Goal: Navigation & Orientation: Find specific page/section

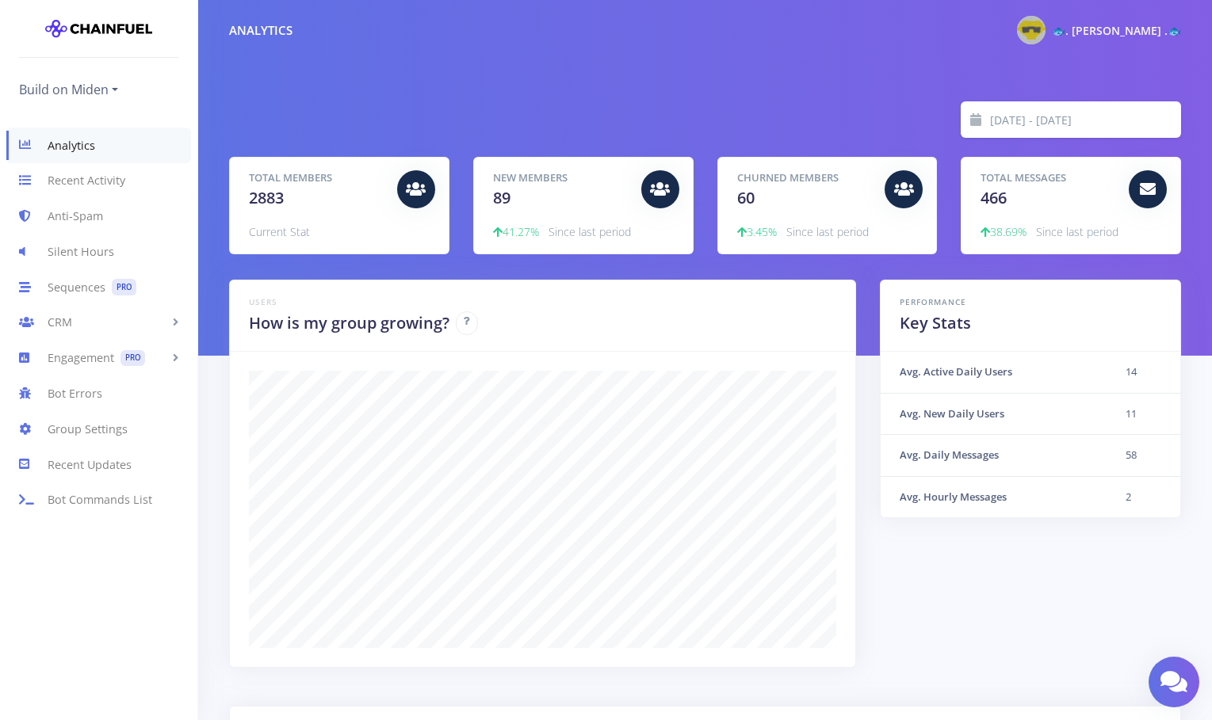
scroll to position [277, 912]
click at [103, 218] on link "Anti-Spam" at bounding box center [98, 217] width 197 height 36
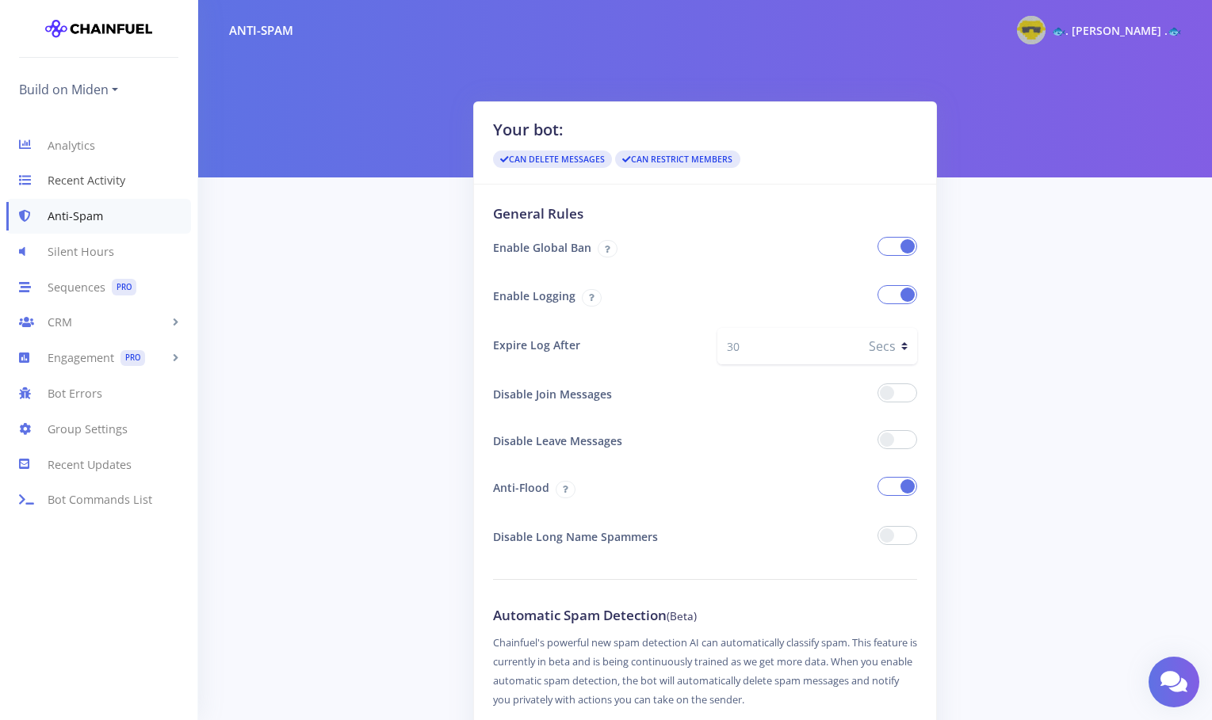
click at [80, 183] on link "Recent Activity" at bounding box center [98, 181] width 197 height 36
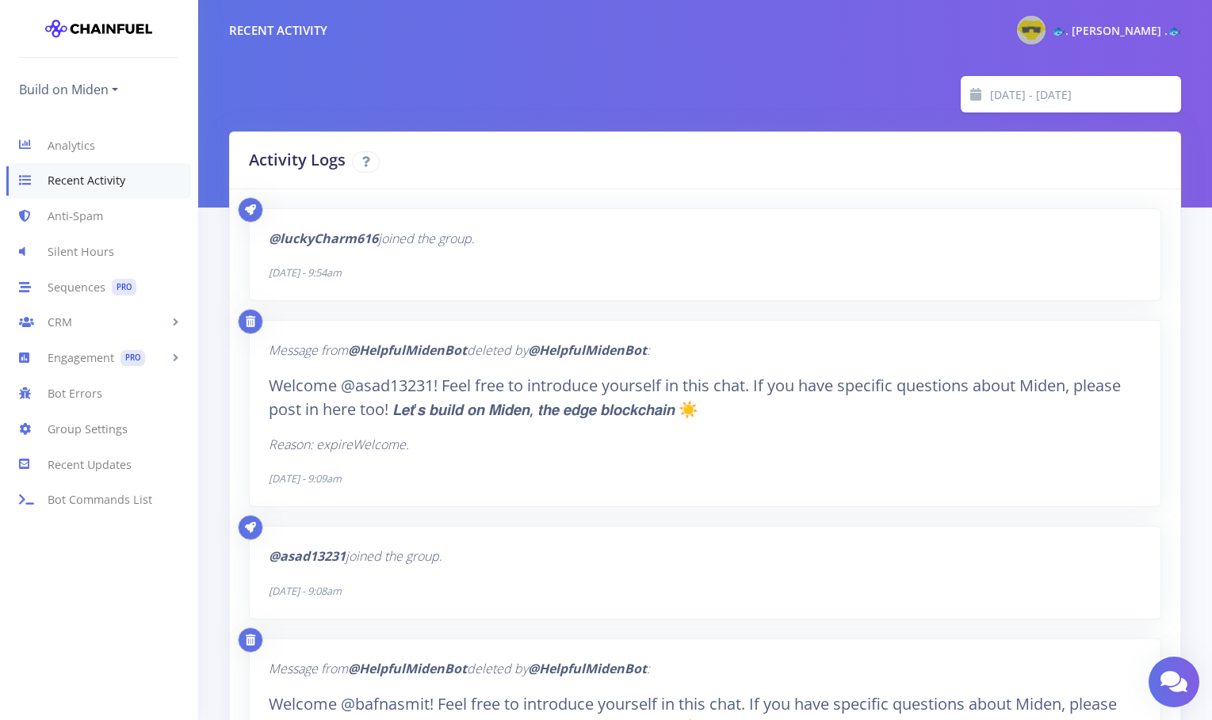
click at [1015, 98] on input "2025-07-12 - 2025-08-11" at bounding box center [1085, 94] width 191 height 36
click at [880, 83] on div "2025-07-12 - 2025-08-11" at bounding box center [705, 94] width 976 height 36
click at [88, 470] on link "Recent Updates" at bounding box center [98, 465] width 197 height 36
click at [94, 395] on link "Bot Errors" at bounding box center [98, 394] width 197 height 36
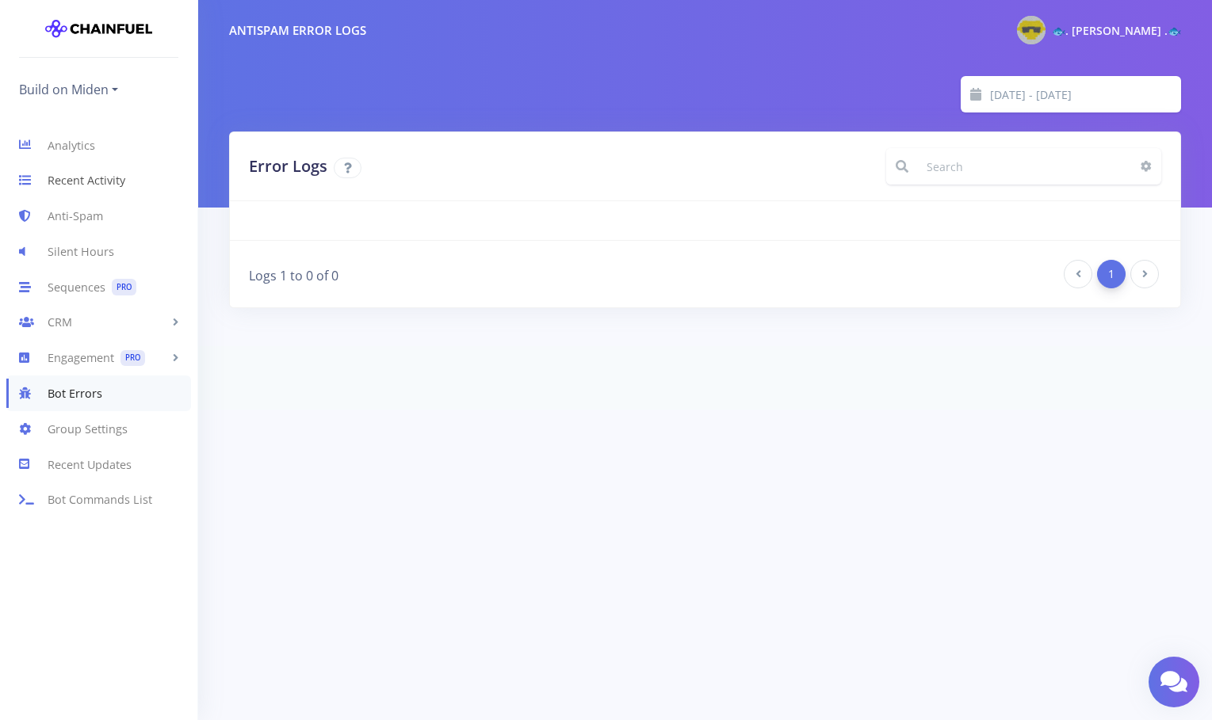
click at [86, 185] on link "Recent Activity" at bounding box center [98, 181] width 197 height 36
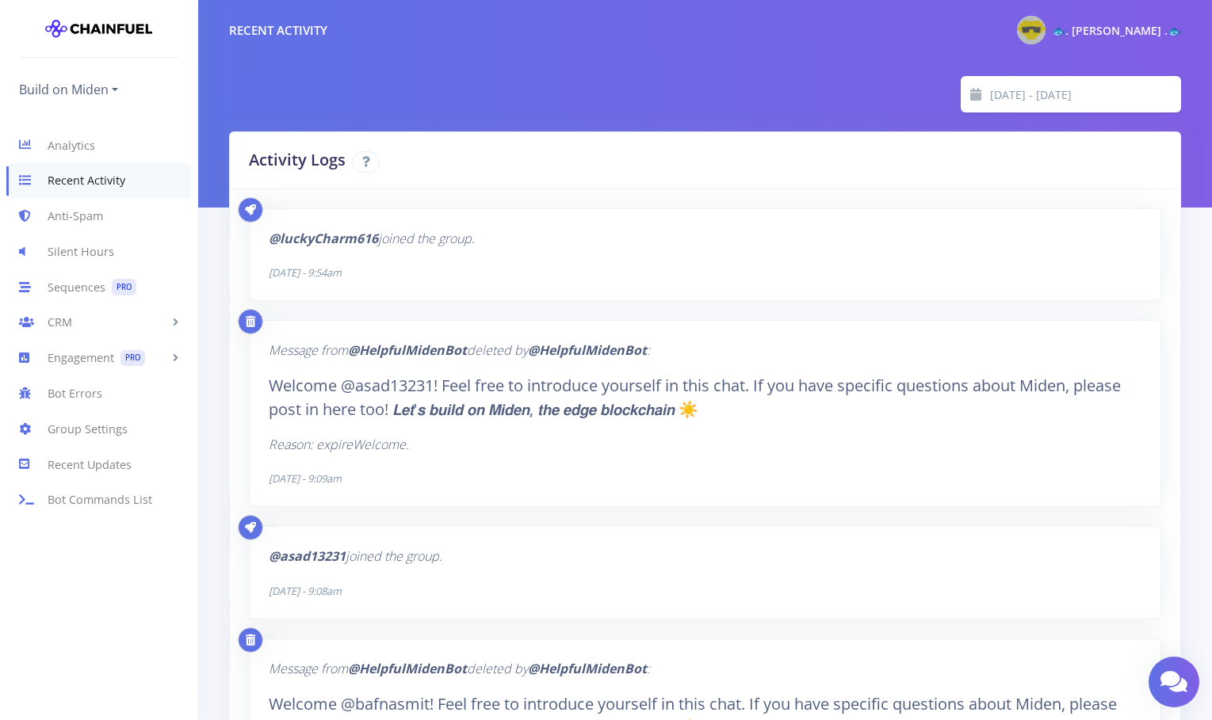
click at [1010, 94] on input "[DATE] - [DATE]" at bounding box center [1085, 94] width 191 height 36
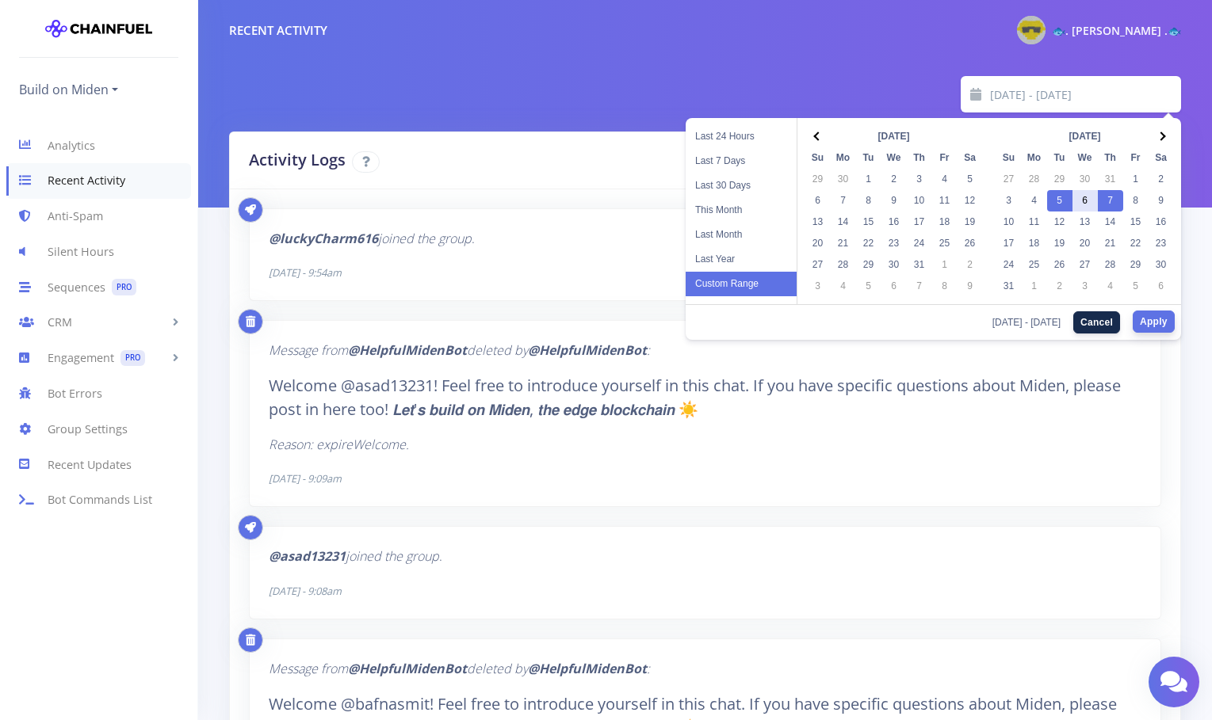
click at [1158, 324] on button "Apply" at bounding box center [1153, 322] width 42 height 22
type input "[DATE] - [DATE]"
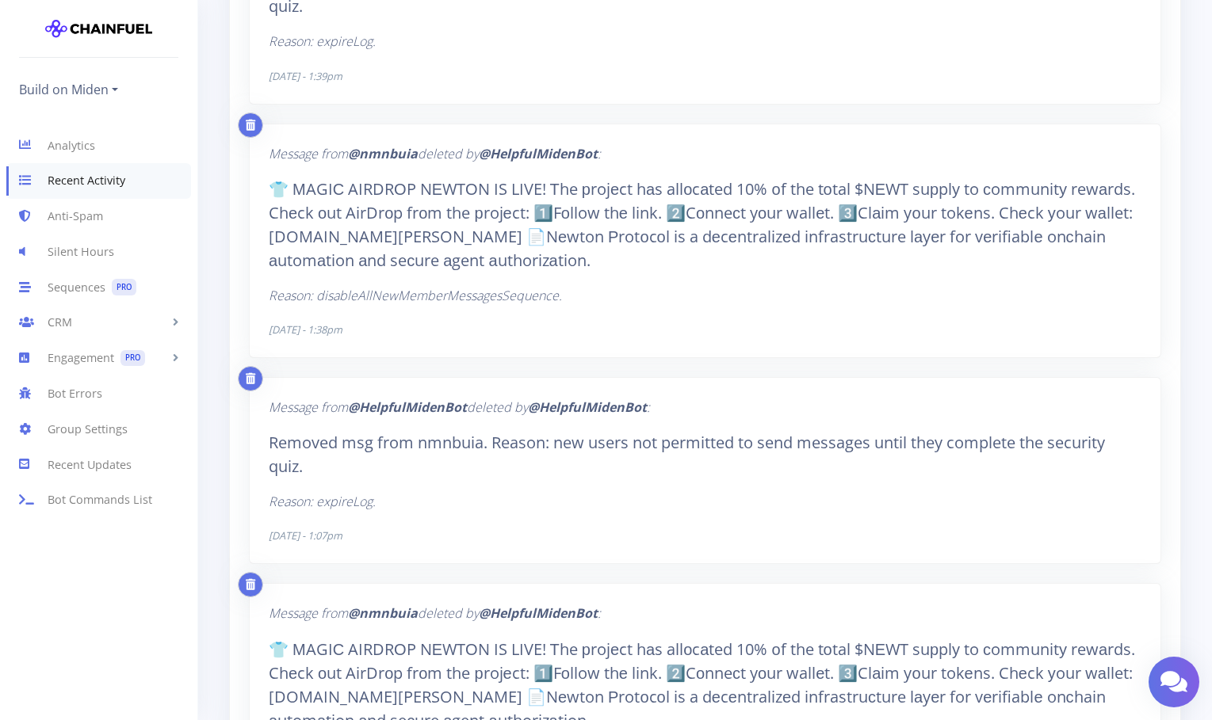
scroll to position [7724, 0]
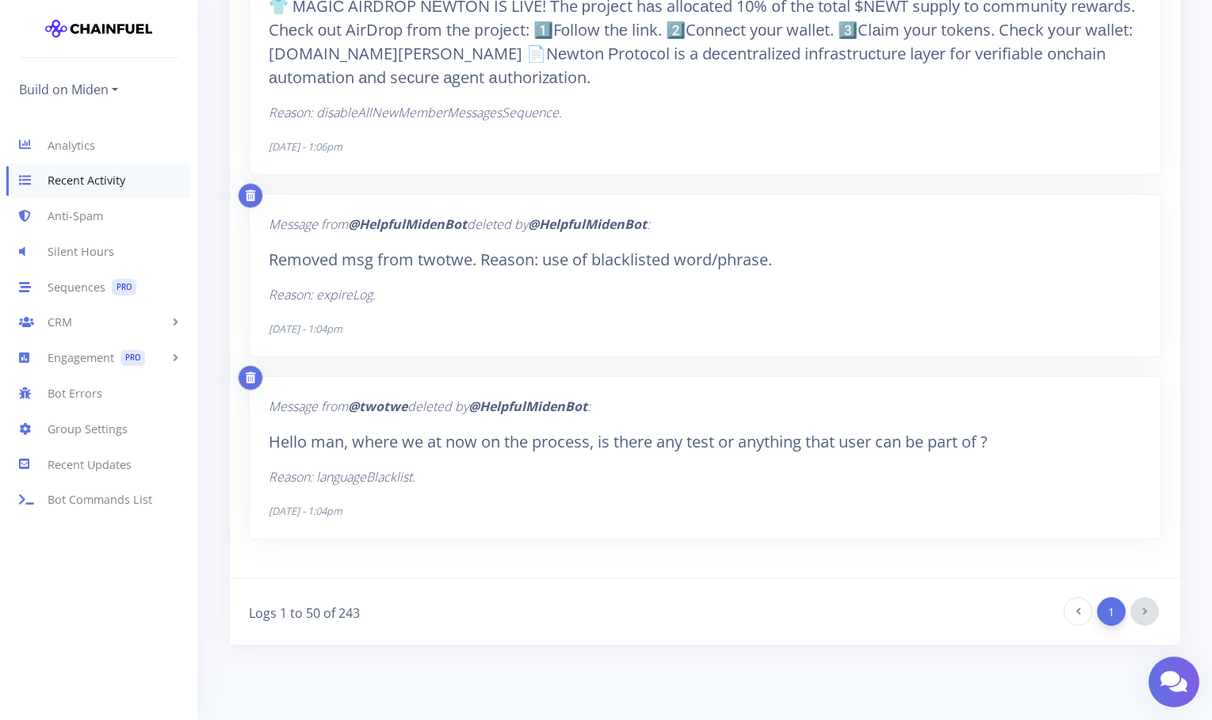
click at [1140, 610] on link at bounding box center [1144, 612] width 29 height 29
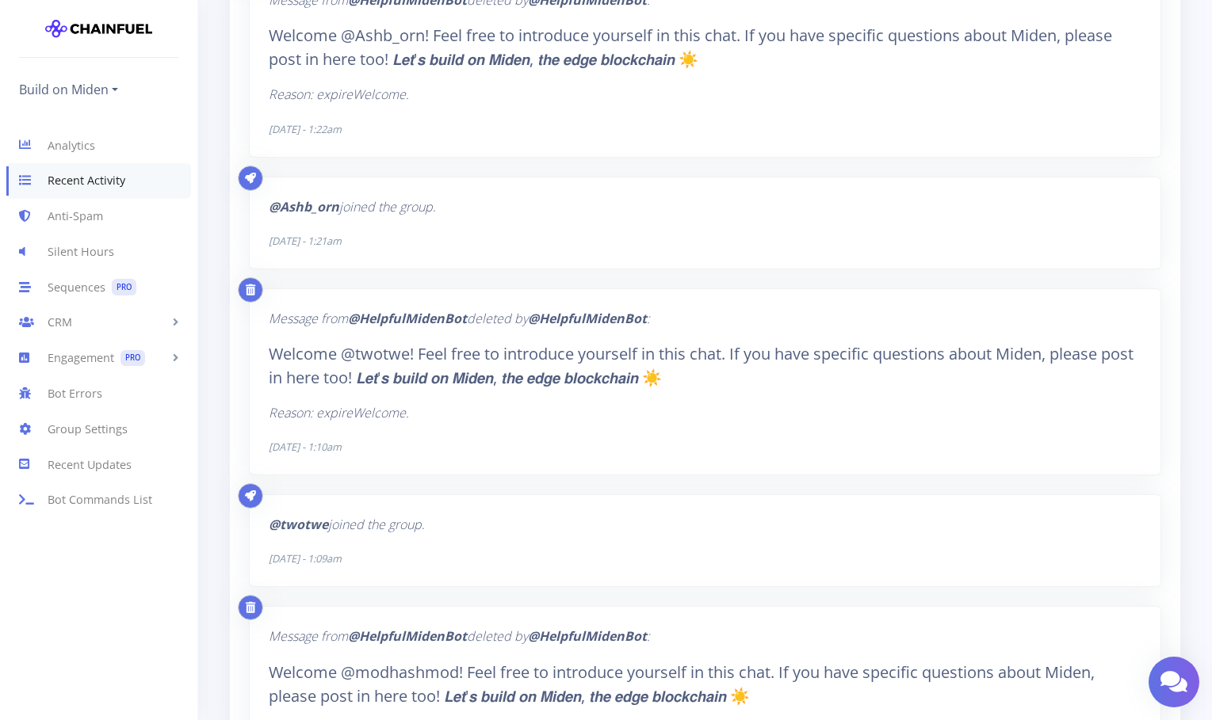
scroll to position [6693, 0]
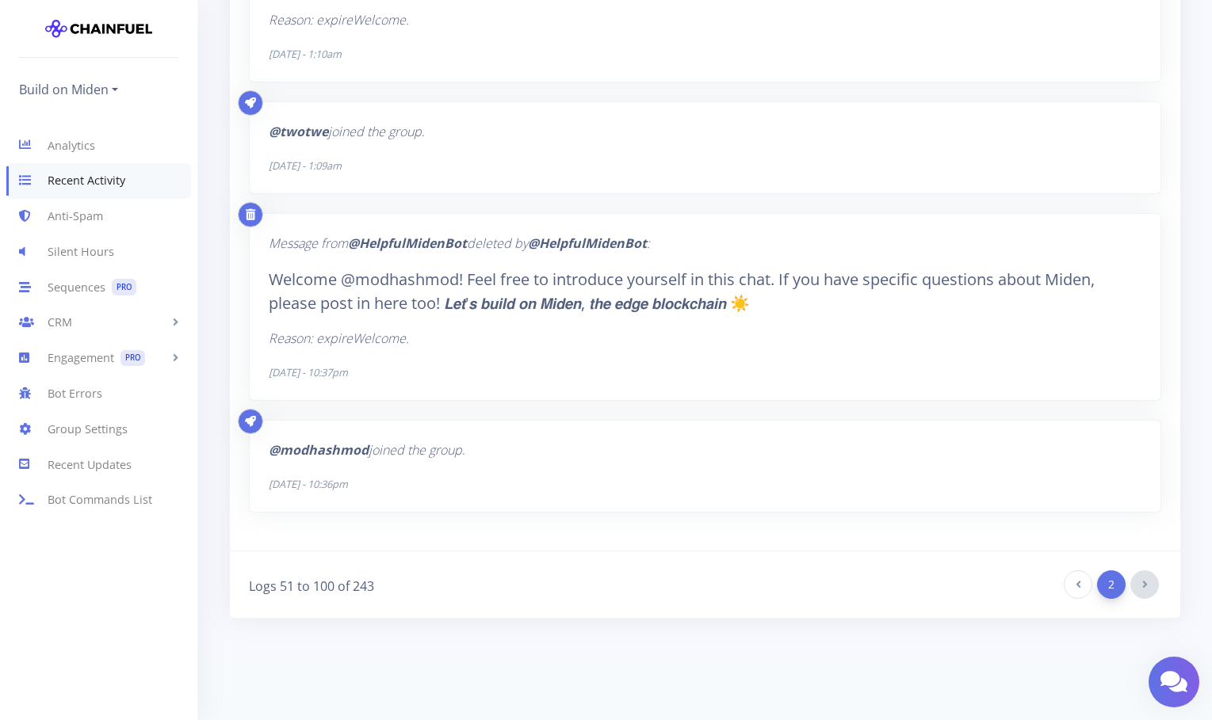
click at [1148, 592] on link at bounding box center [1144, 585] width 29 height 29
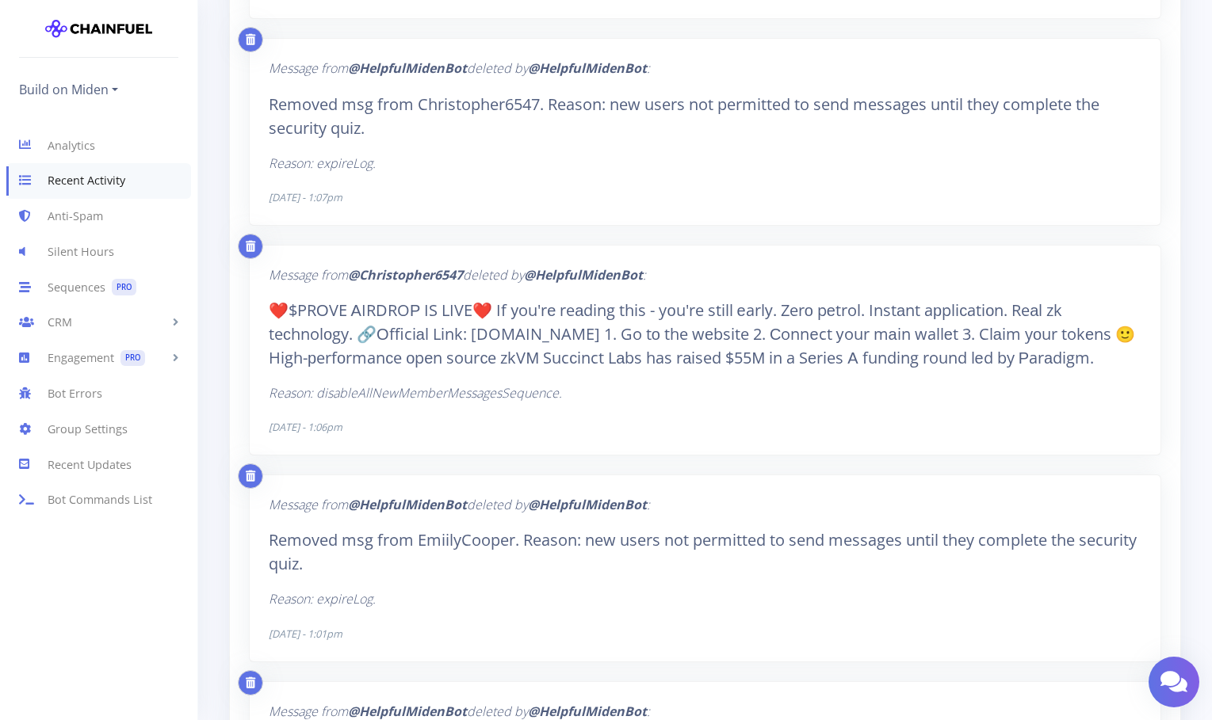
scroll to position [7484, 0]
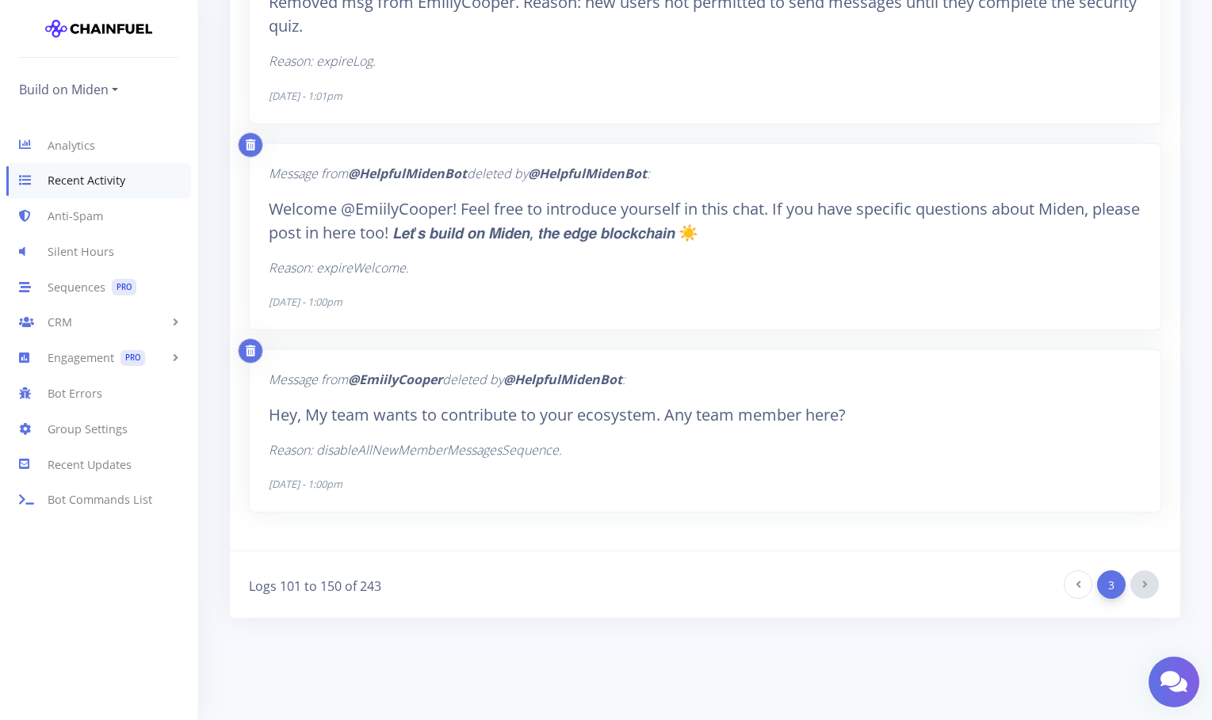
click at [1150, 584] on link at bounding box center [1144, 585] width 29 height 29
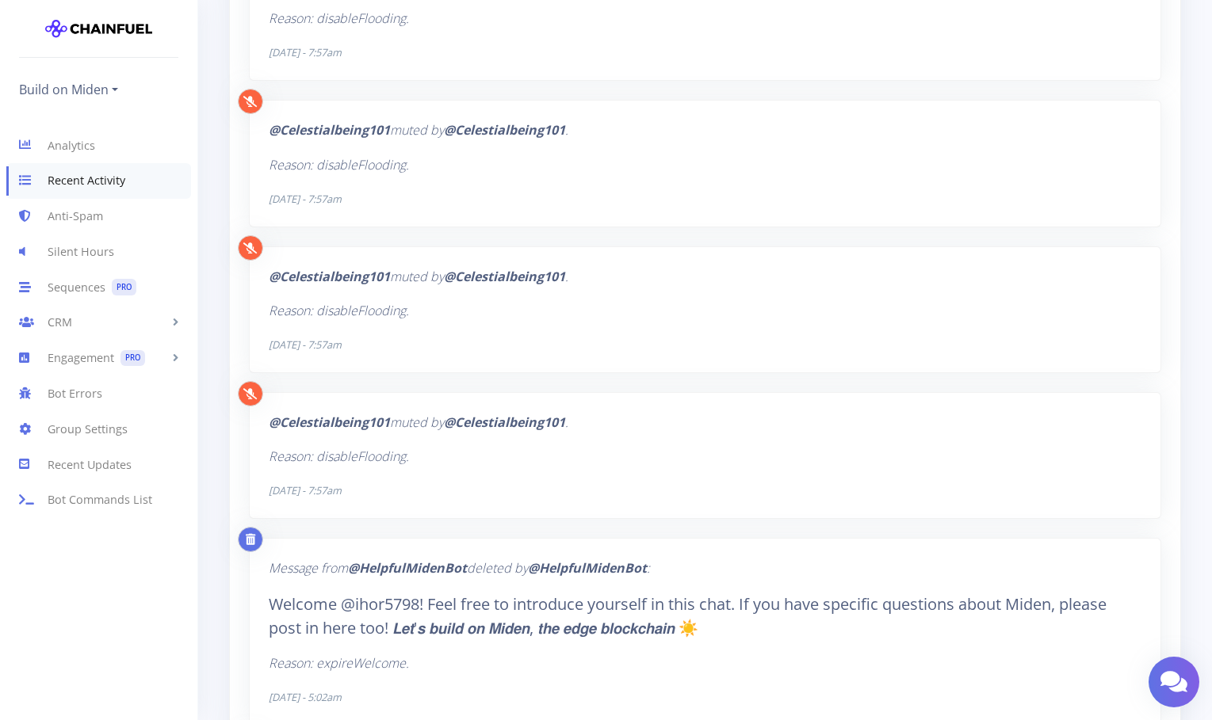
scroll to position [3764, 0]
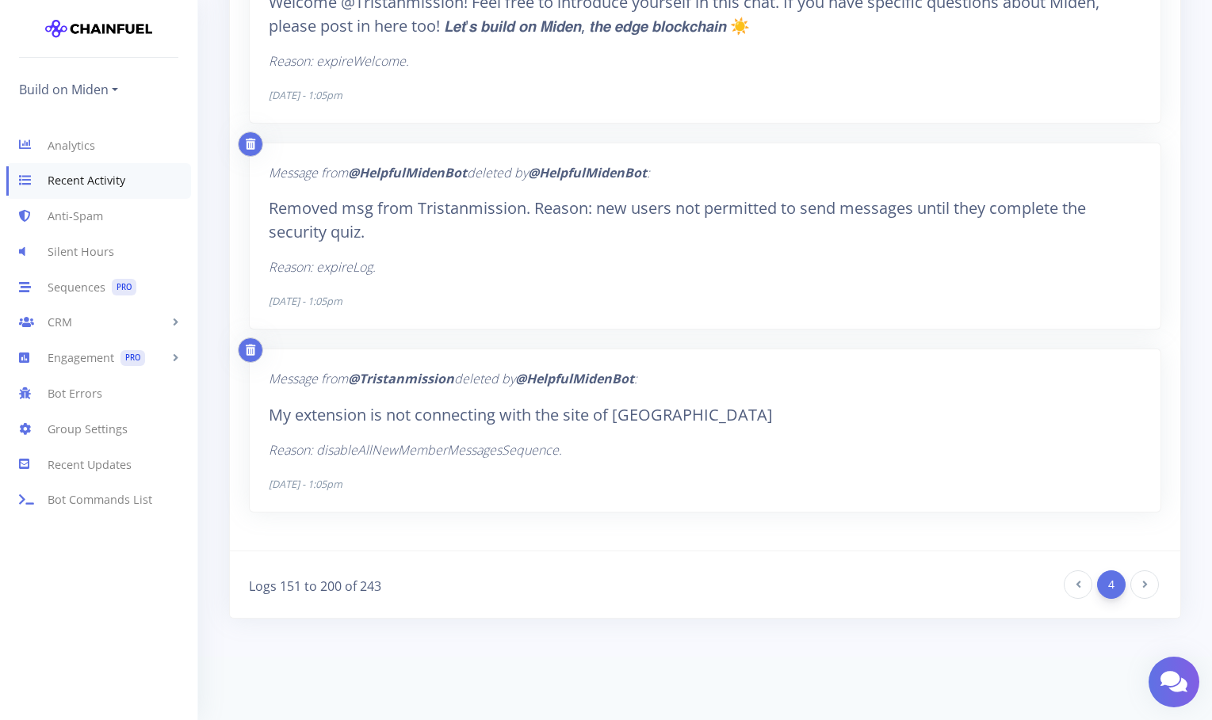
scroll to position [6275, 0]
click at [1148, 585] on link at bounding box center [1144, 585] width 29 height 29
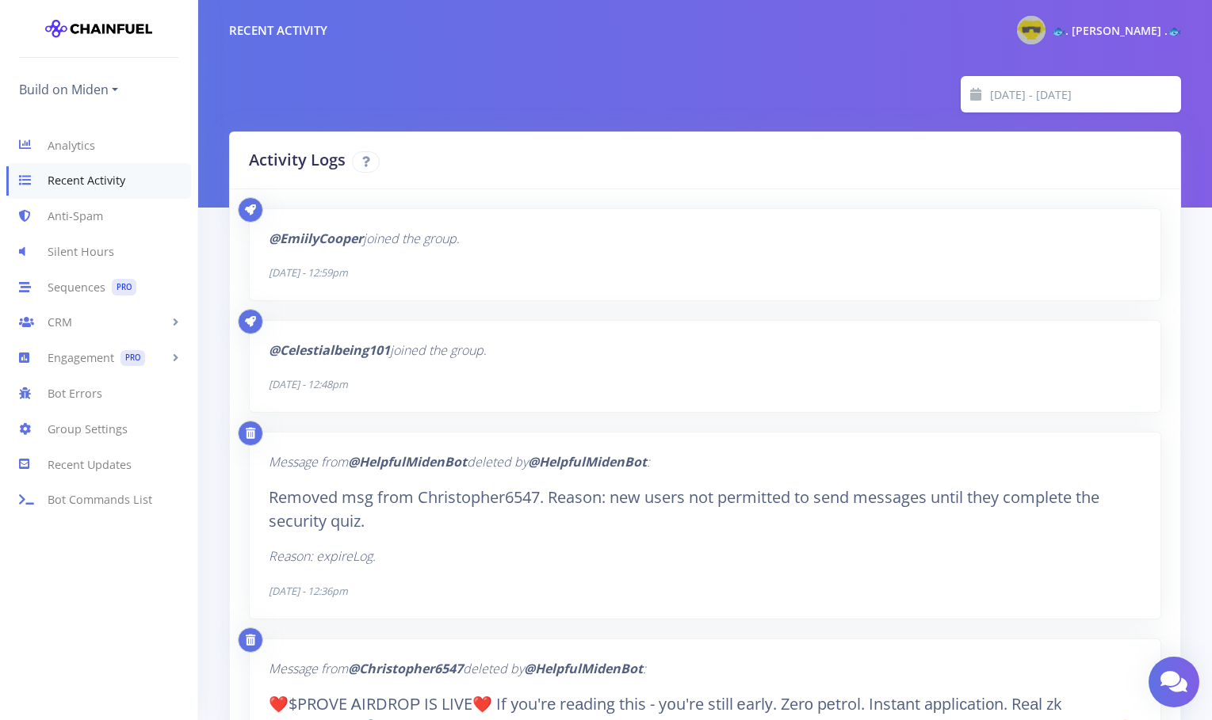
click at [575, 348] on p "@Celestialbeing101 joined the group ." at bounding box center [705, 350] width 873 height 21
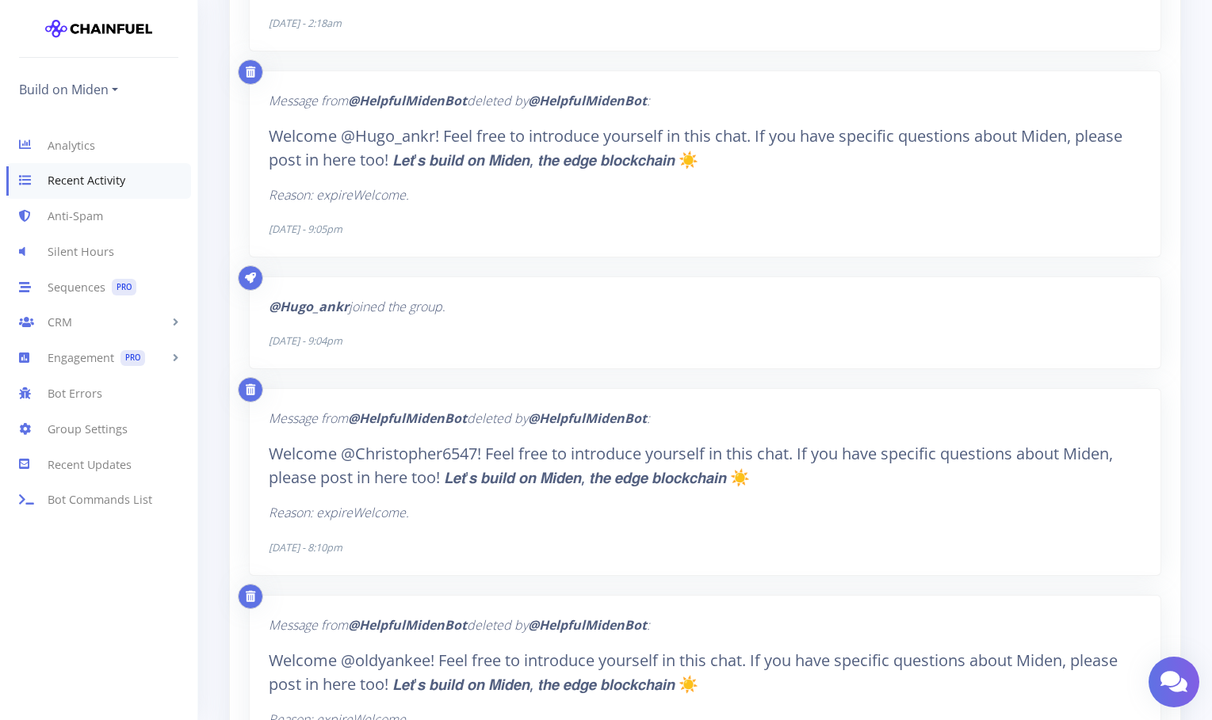
scroll to position [3500, 0]
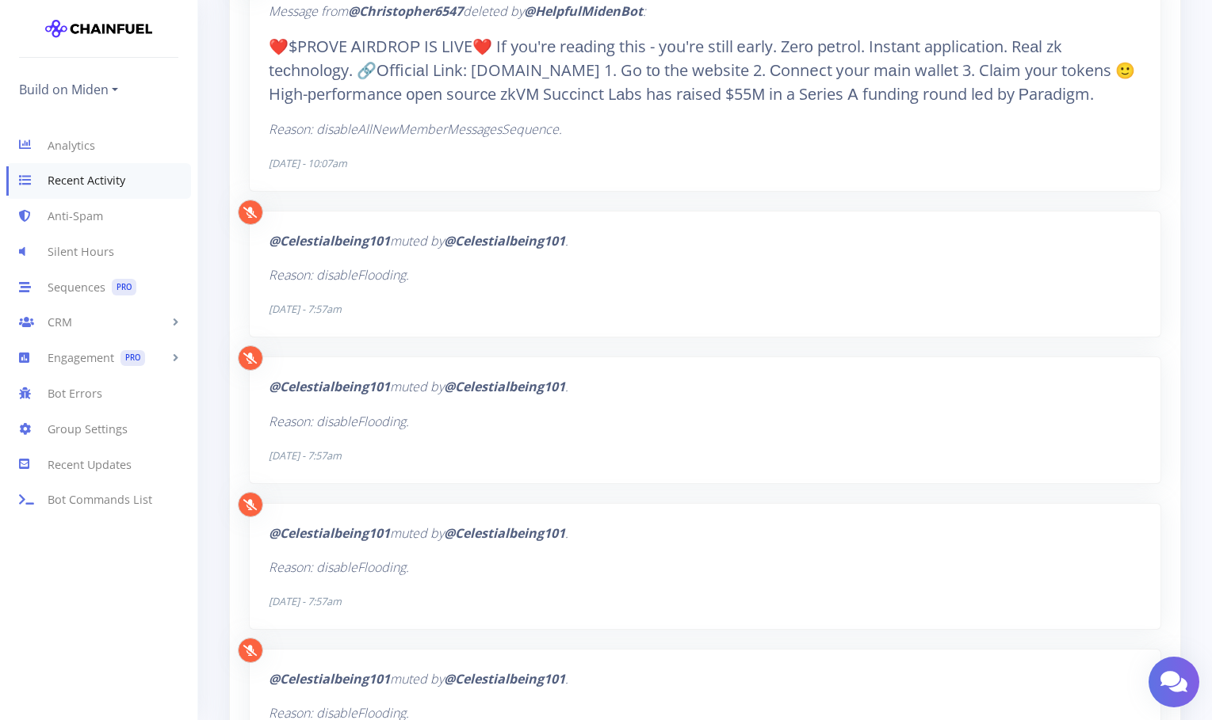
click at [609, 252] on p "@Celestialbeing101 muted by @Celestialbeing101 ." at bounding box center [705, 241] width 873 height 21
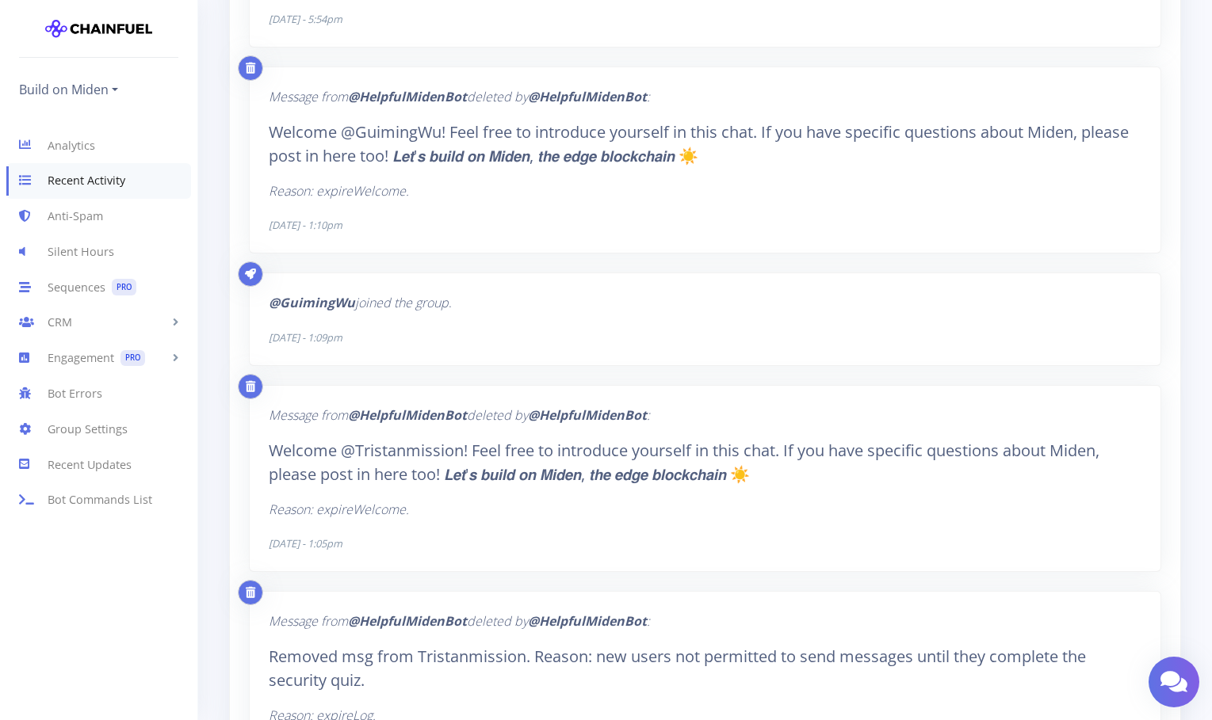
scroll to position [6275, 0]
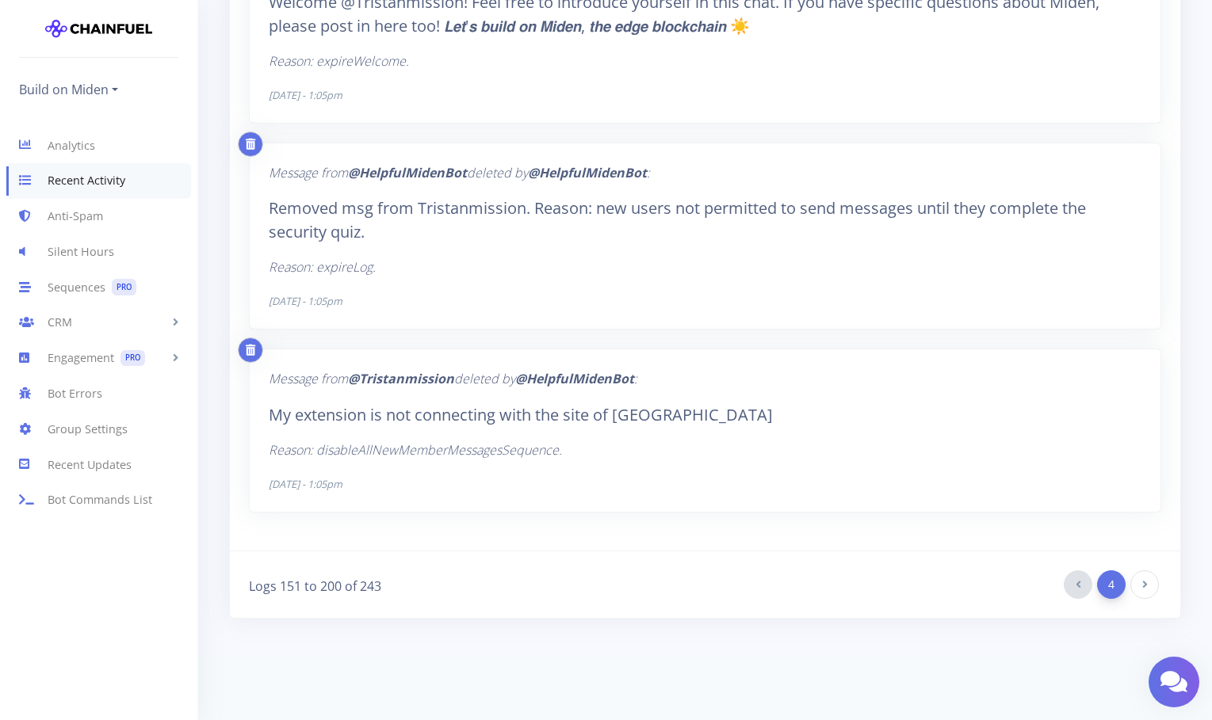
click at [1087, 584] on link at bounding box center [1078, 585] width 29 height 29
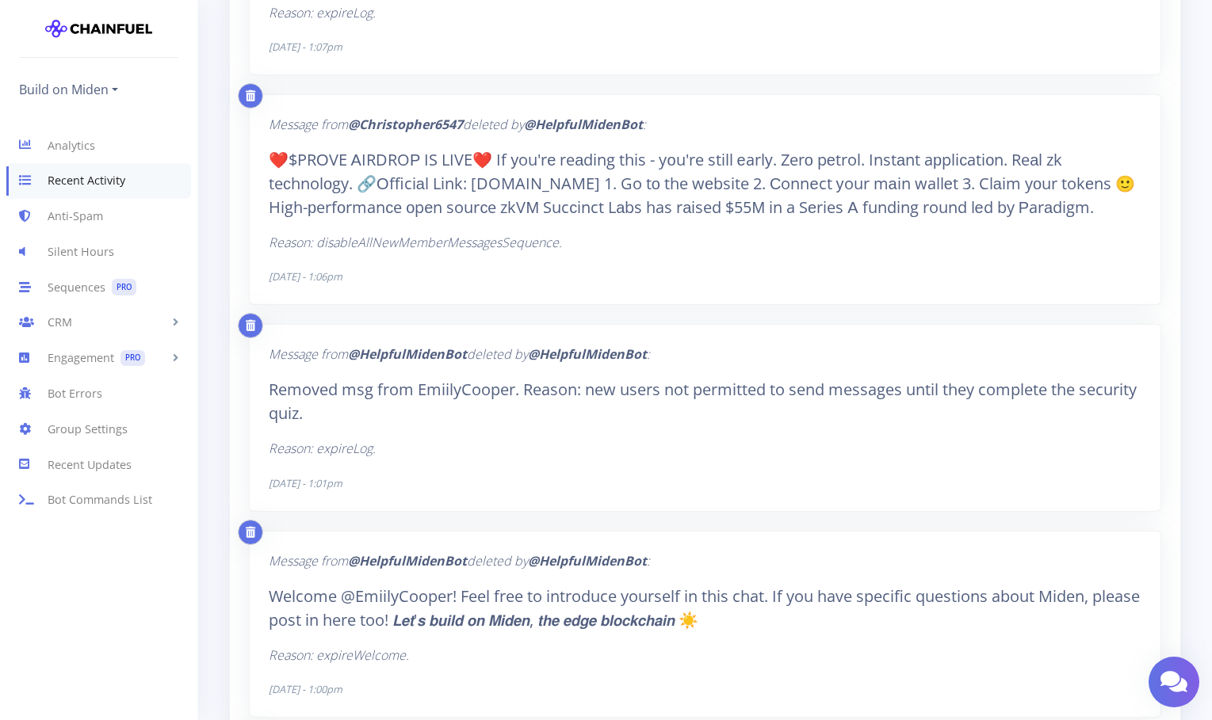
scroll to position [6905, 0]
click at [73, 149] on link "Analytics" at bounding box center [98, 146] width 197 height 36
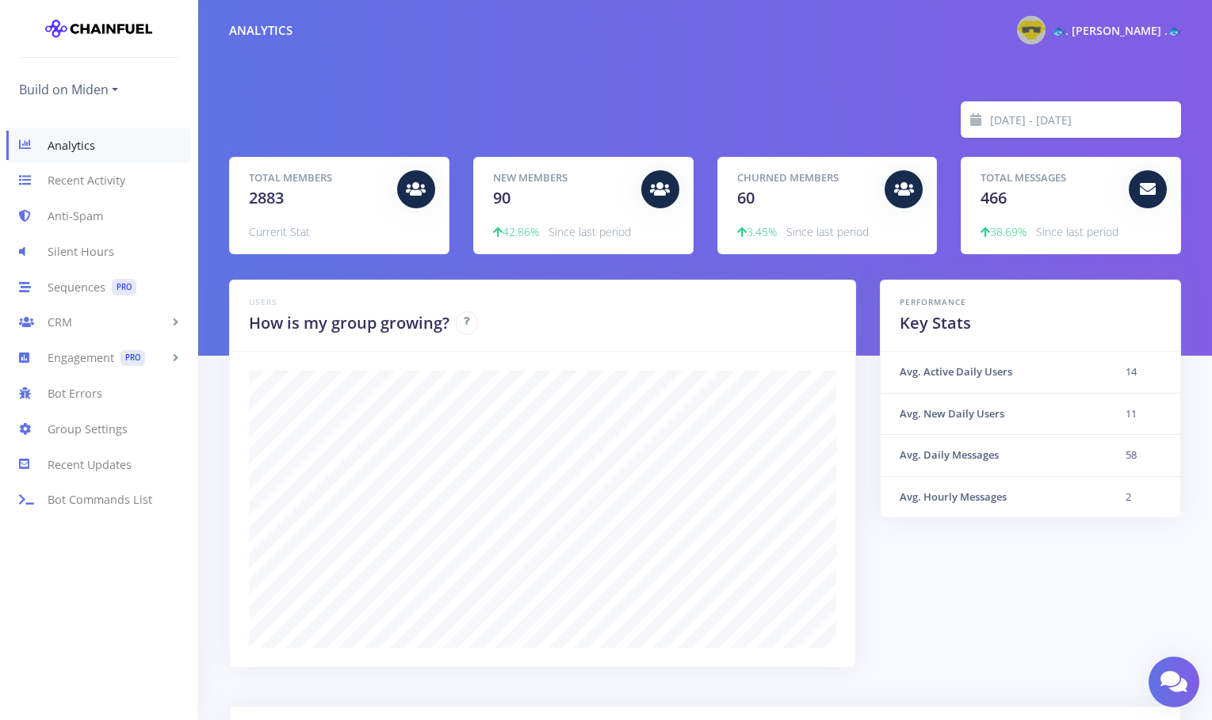
scroll to position [277, 912]
click at [69, 181] on link "Recent Activity" at bounding box center [98, 181] width 197 height 36
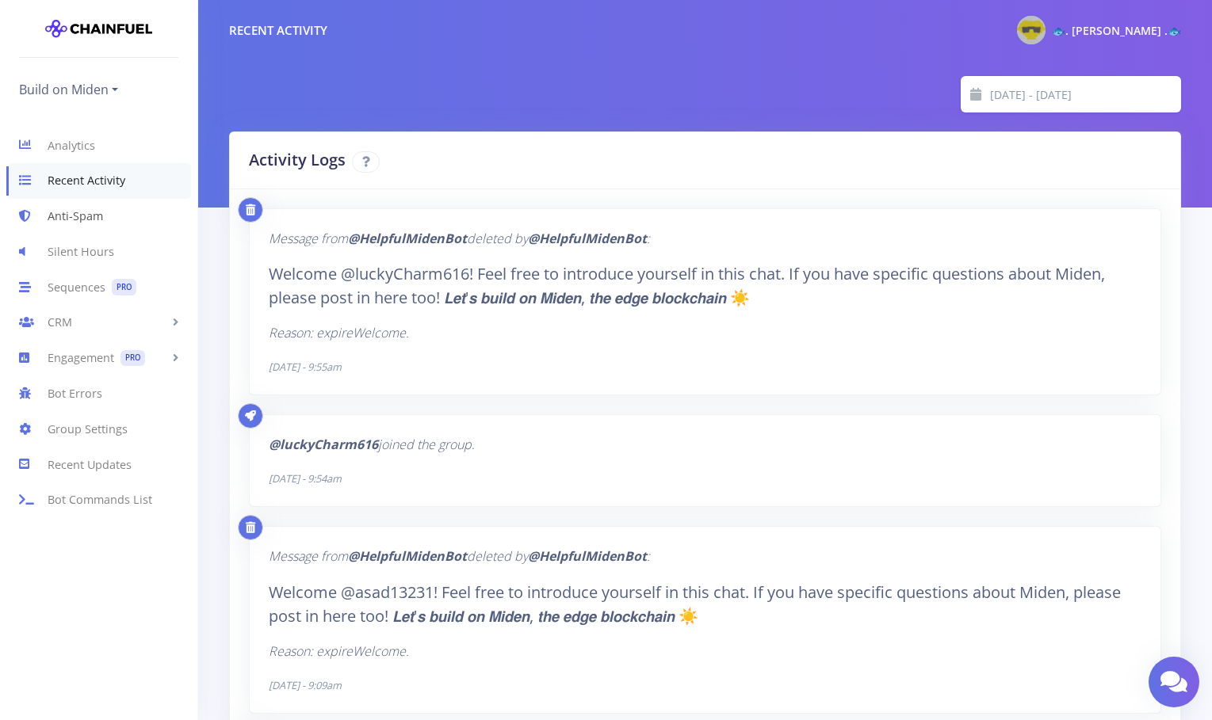
click at [80, 219] on link "Anti-Spam" at bounding box center [98, 217] width 197 height 36
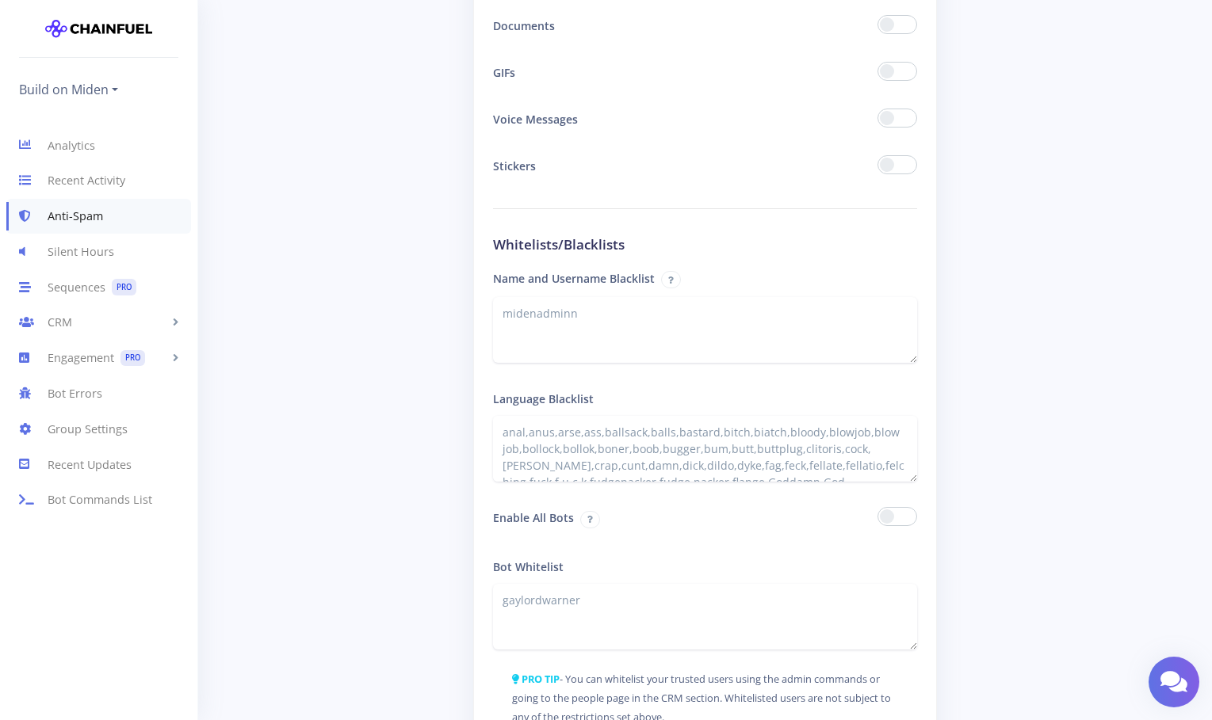
scroll to position [2298, 0]
click at [80, 147] on link "Analytics" at bounding box center [98, 146] width 197 height 36
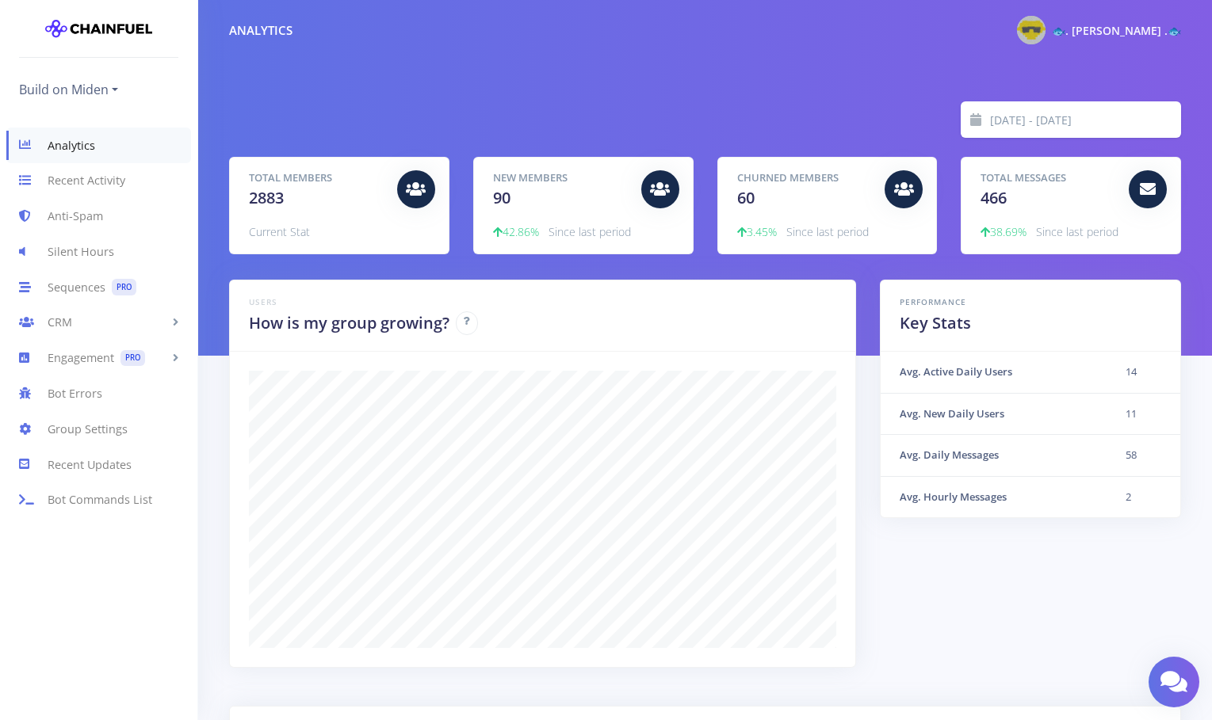
scroll to position [277, 912]
